Goal: Information Seeking & Learning: Learn about a topic

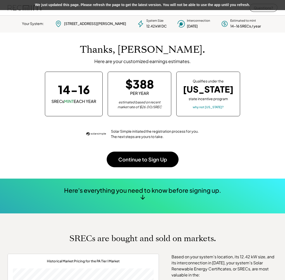
scroll to position [71, 141]
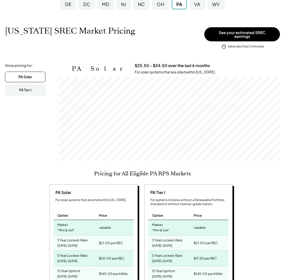
scroll to position [60, 0]
click at [199, 9] on div "VA" at bounding box center [197, 4] width 15 height 10
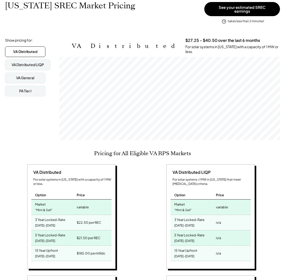
scroll to position [106, 0]
